Goal: Task Accomplishment & Management: Use online tool/utility

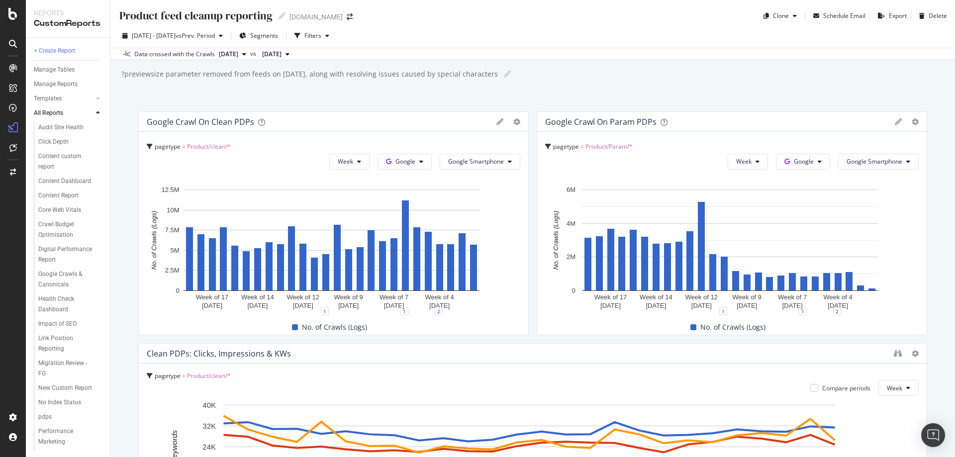
scroll to position [542, 0]
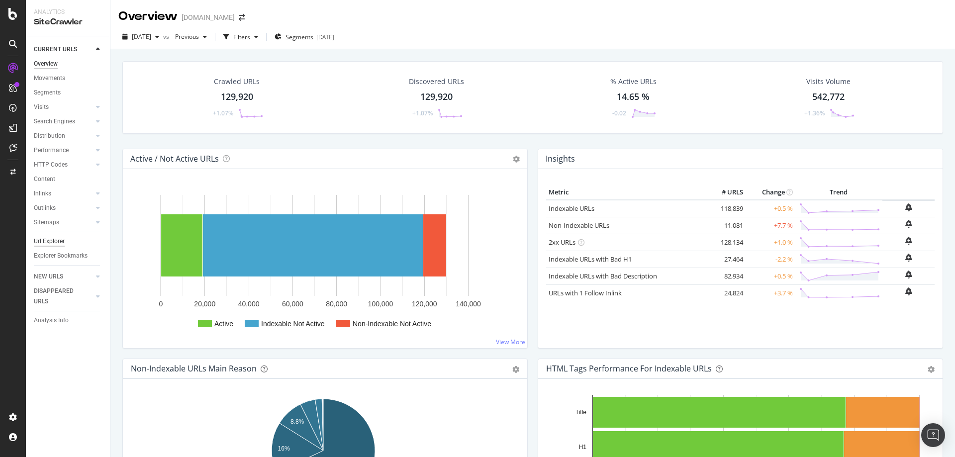
click at [54, 243] on div "Url Explorer" at bounding box center [49, 241] width 31 height 10
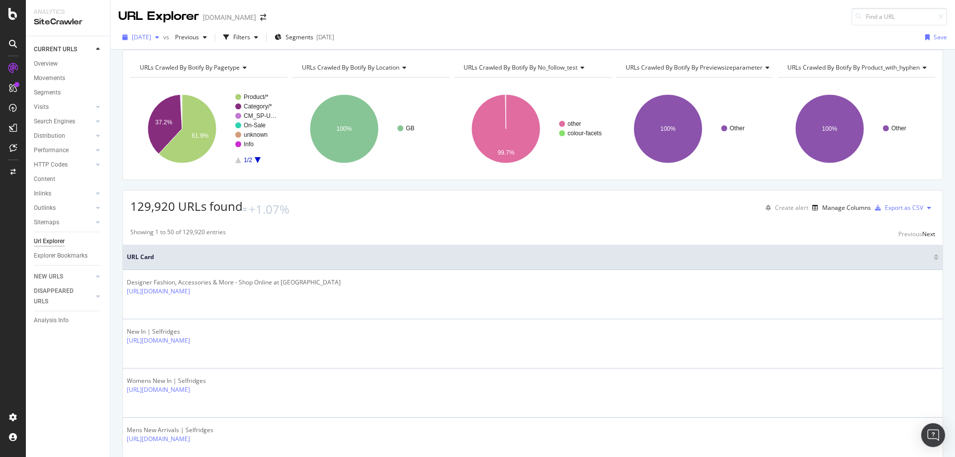
click at [151, 40] on span "[DATE]" at bounding box center [141, 37] width 19 height 8
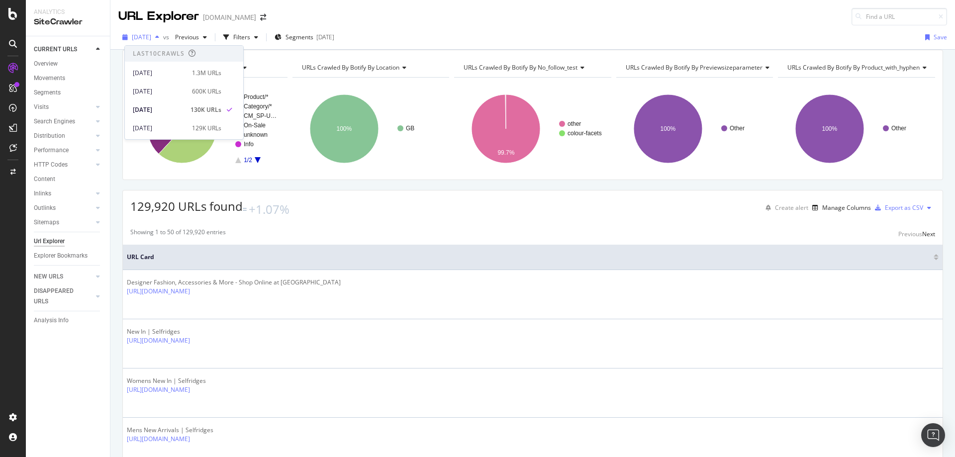
click at [151, 40] on span "[DATE]" at bounding box center [141, 37] width 19 height 8
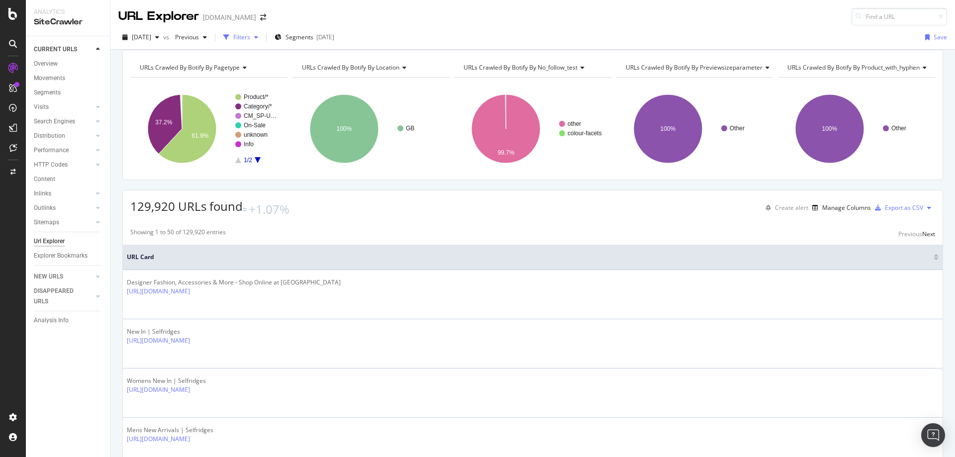
click at [250, 39] on div "Filters" at bounding box center [241, 37] width 17 height 8
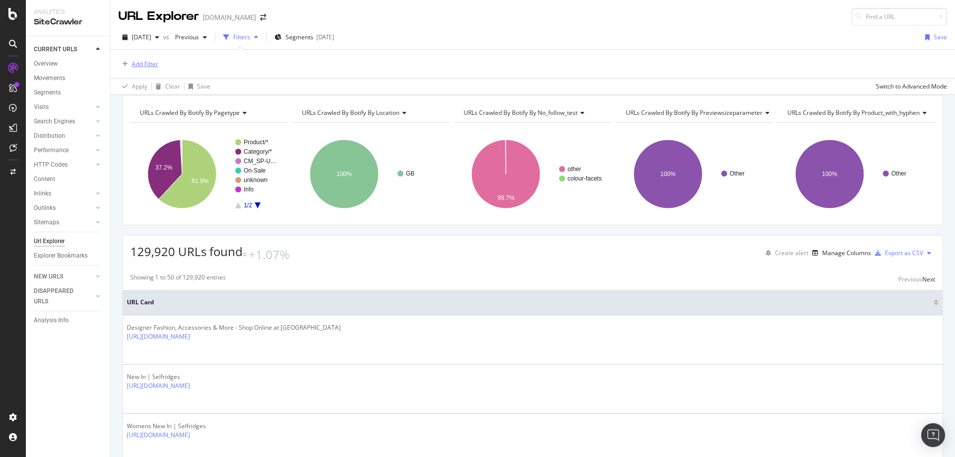
click at [140, 63] on div "Add Filter" at bounding box center [145, 64] width 26 height 8
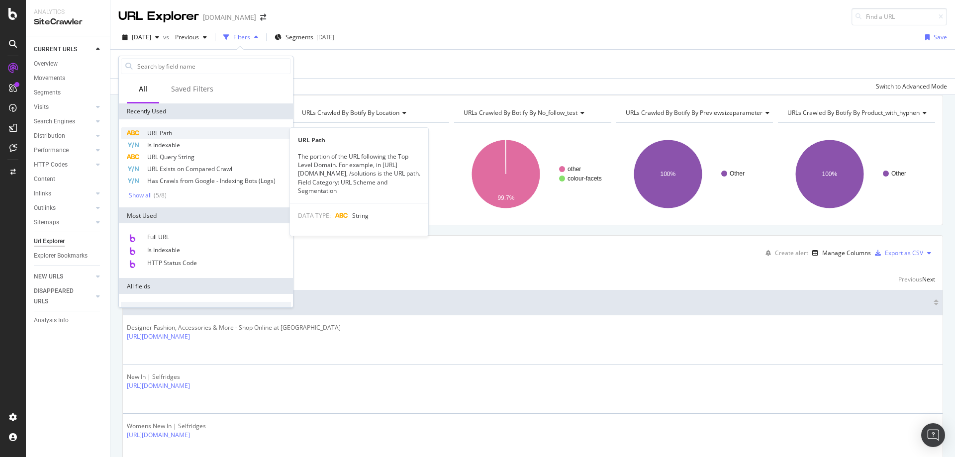
click at [171, 134] on span "URL Path" at bounding box center [159, 133] width 25 height 8
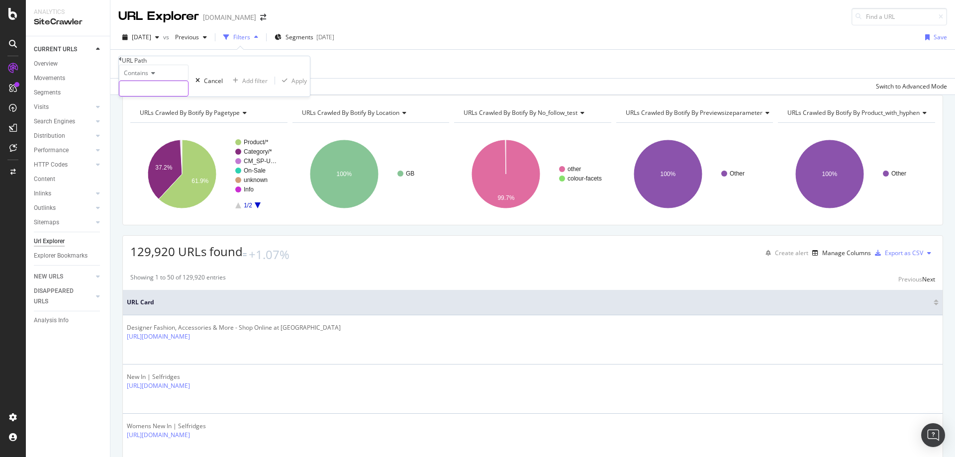
click at [179, 96] on input "text" at bounding box center [153, 88] width 69 height 15
type input "cloud"
drag, startPoint x: 164, startPoint y: 108, endPoint x: 93, endPoint y: 105, distance: 71.8
click at [93, 105] on body "Analytics SiteCrawler CURRENT URLS Overview Movements Segments Visits Analysis …" at bounding box center [477, 228] width 955 height 457
drag, startPoint x: 148, startPoint y: 109, endPoint x: 130, endPoint y: 108, distance: 17.9
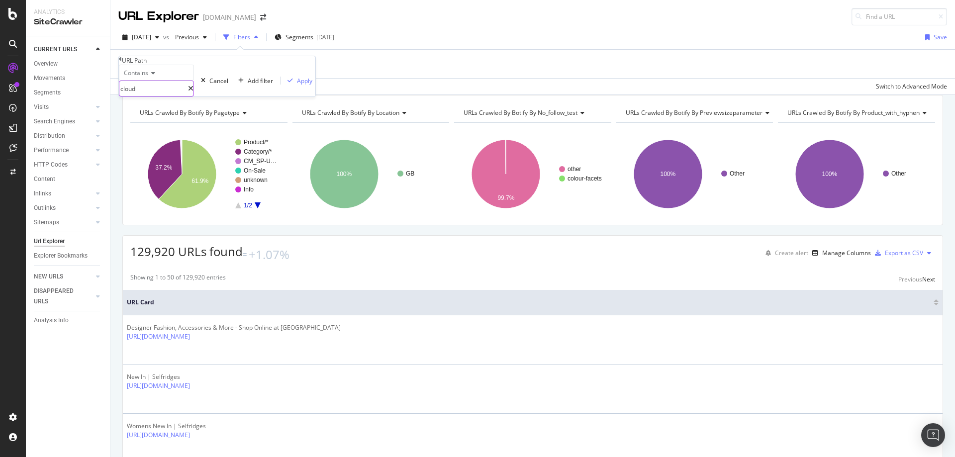
click at [130, 96] on input "cloud" at bounding box center [153, 88] width 69 height 15
paste input "text"
type input "cloud.mail"
click at [297, 85] on div "Apply" at bounding box center [304, 81] width 15 height 8
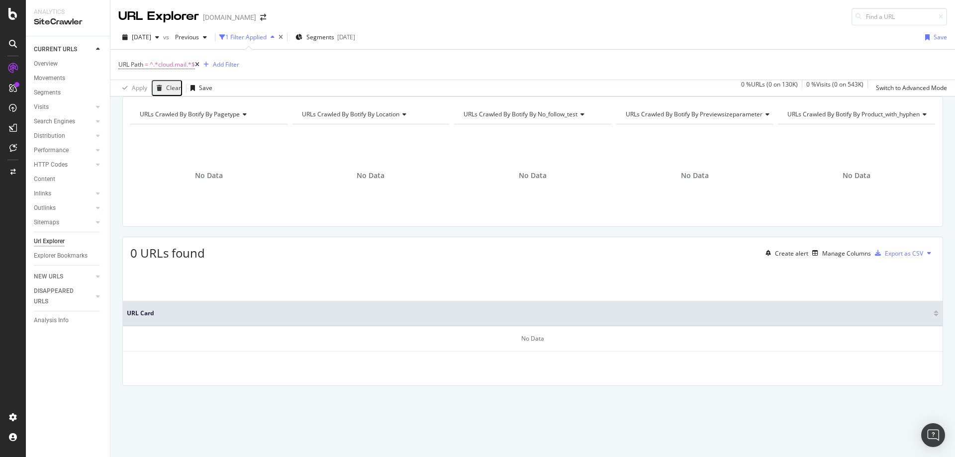
click at [198, 65] on icon at bounding box center [197, 65] width 4 height 6
